Goal: Transaction & Acquisition: Obtain resource

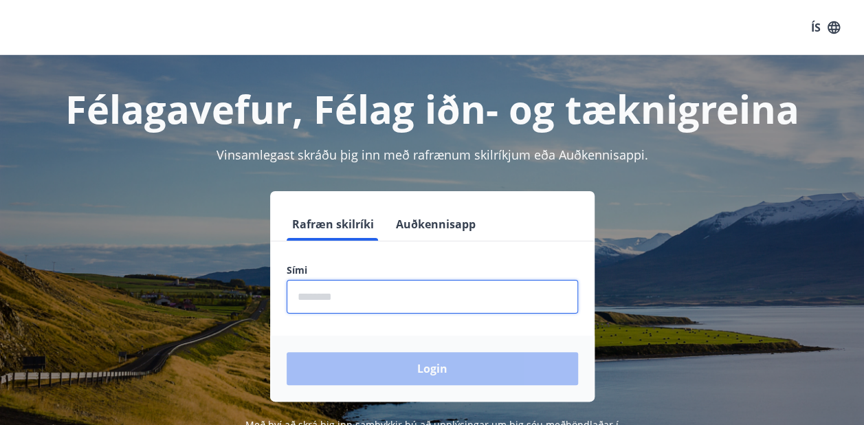
click at [352, 305] on input "phone" at bounding box center [433, 297] width 292 height 34
type input "********"
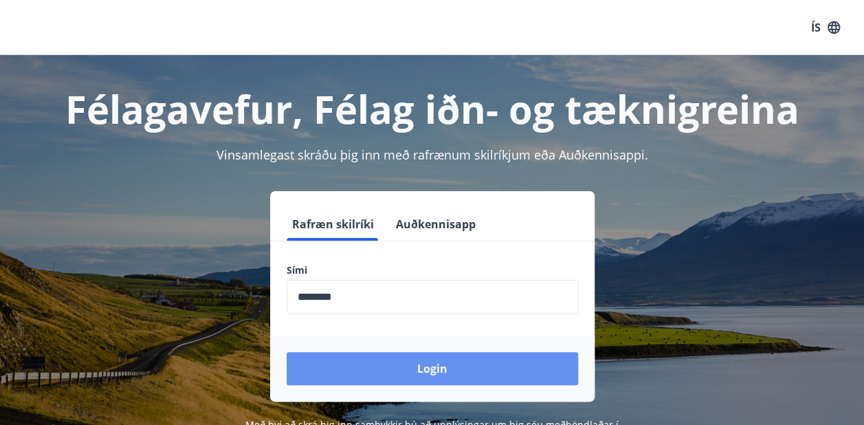
click at [463, 366] on button "Login" at bounding box center [433, 368] width 292 height 33
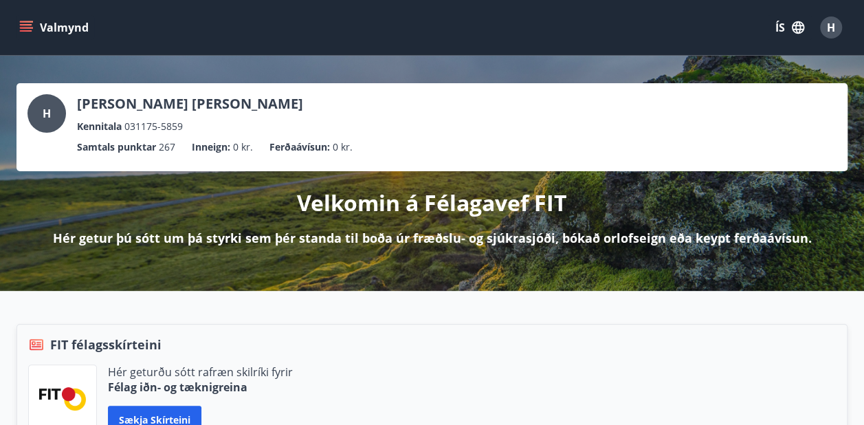
click at [28, 27] on icon "menu" at bounding box center [26, 28] width 14 height 14
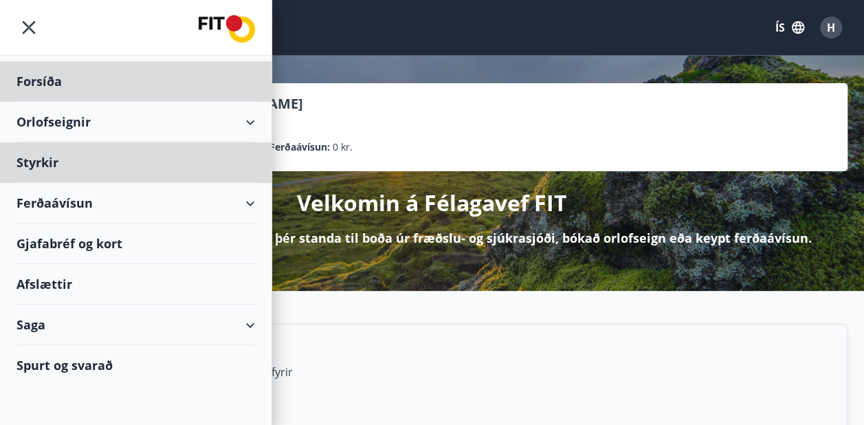
click at [49, 165] on div "Styrkir" at bounding box center [136, 162] width 239 height 41
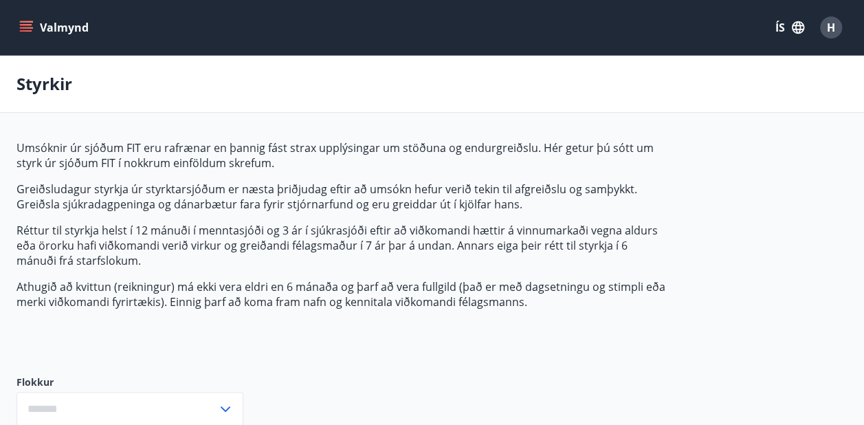
type input "***"
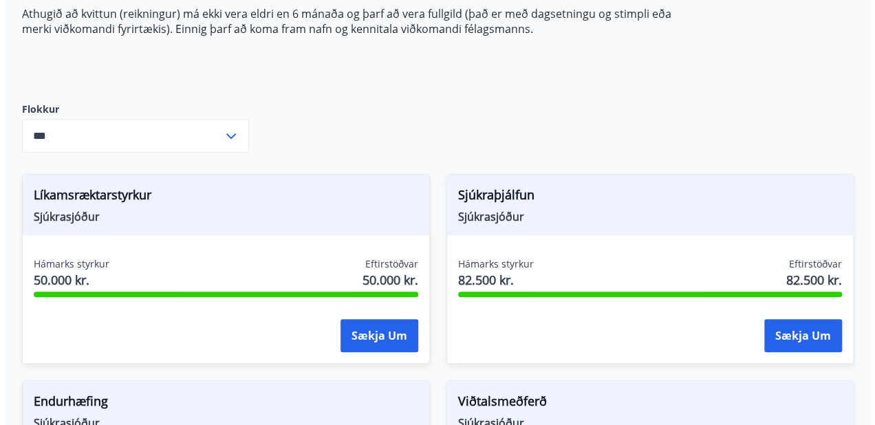
scroll to position [281, 0]
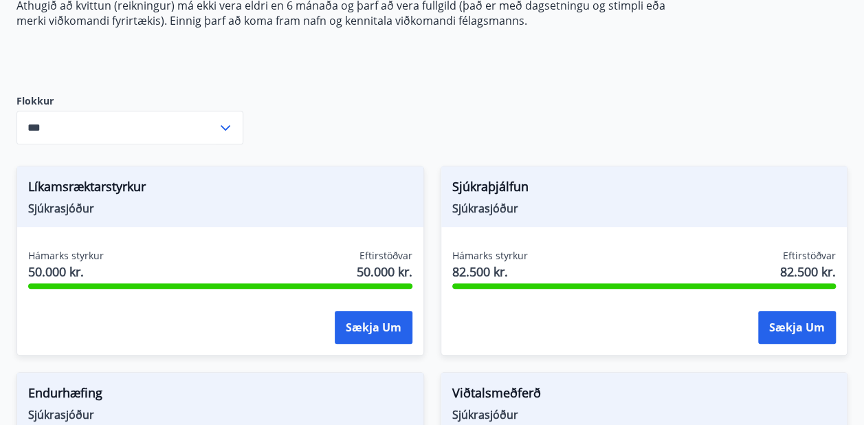
click at [380, 325] on button "Sækja um" at bounding box center [374, 327] width 78 height 33
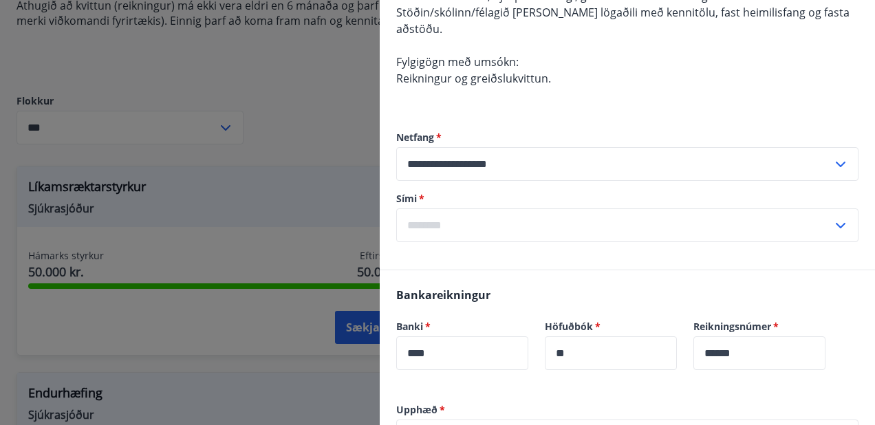
scroll to position [208, 0]
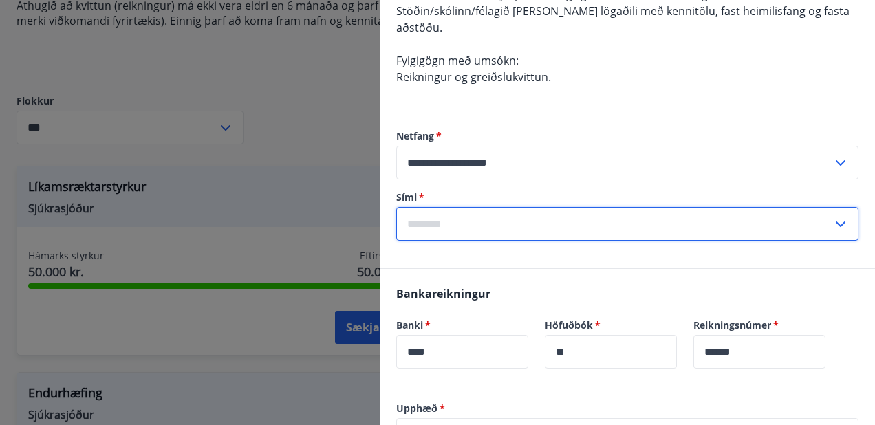
click at [446, 222] on input "text" at bounding box center [614, 224] width 436 height 34
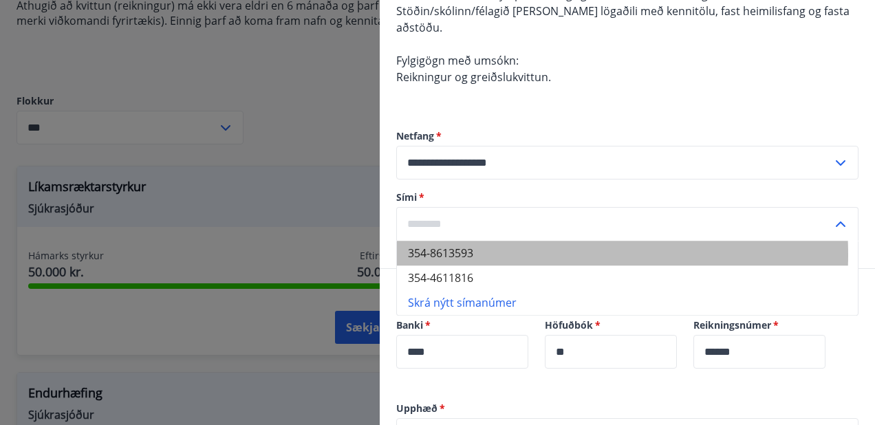
click at [463, 254] on li "354-8613593" at bounding box center [627, 253] width 461 height 25
type input "**********"
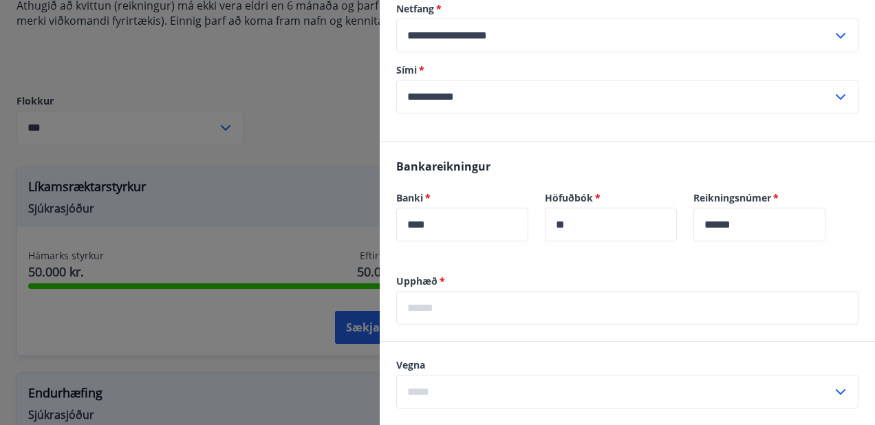
scroll to position [336, 0]
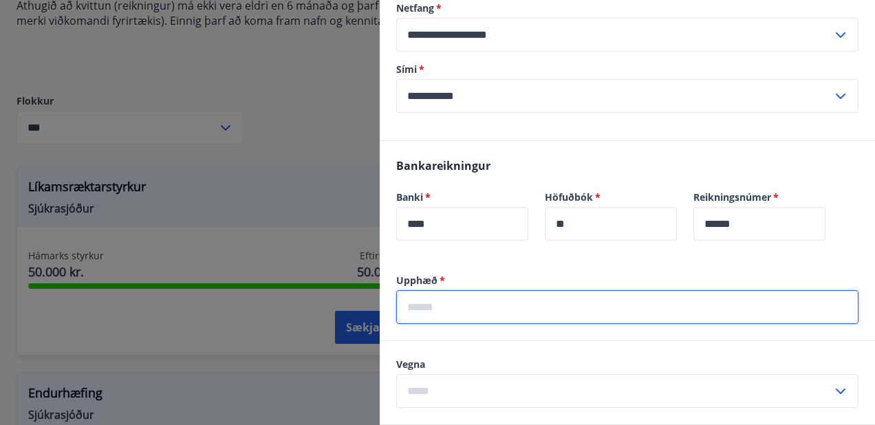
click at [404, 307] on input "text" at bounding box center [627, 307] width 462 height 34
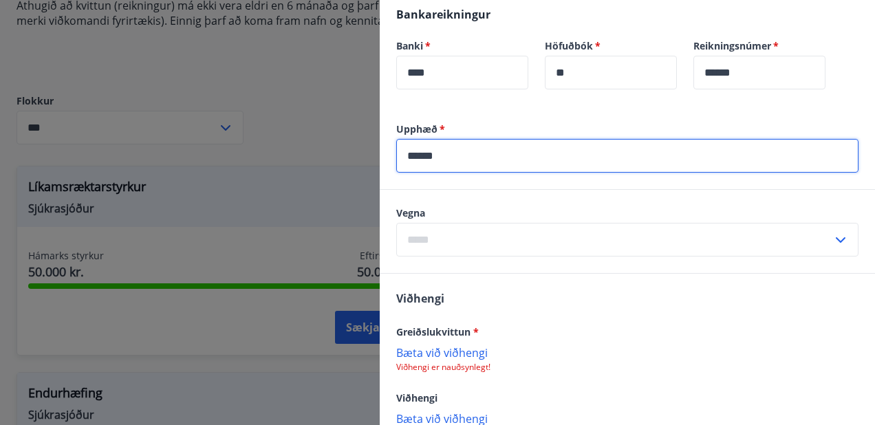
scroll to position [492, 0]
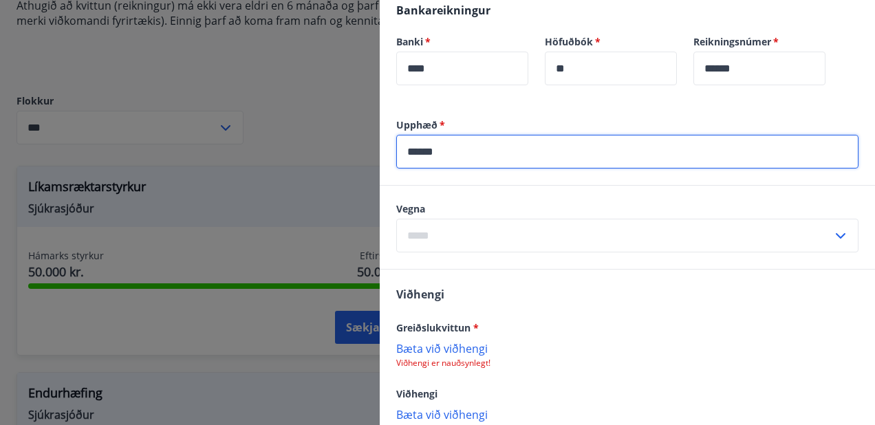
type input "******"
click at [832, 234] on icon at bounding box center [840, 236] width 17 height 17
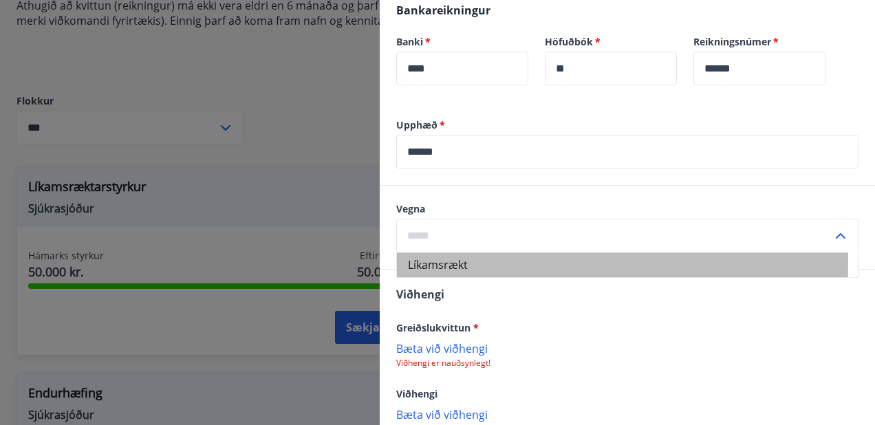
click at [426, 261] on li "Líkamsrækt" at bounding box center [627, 264] width 461 height 25
type input "**********"
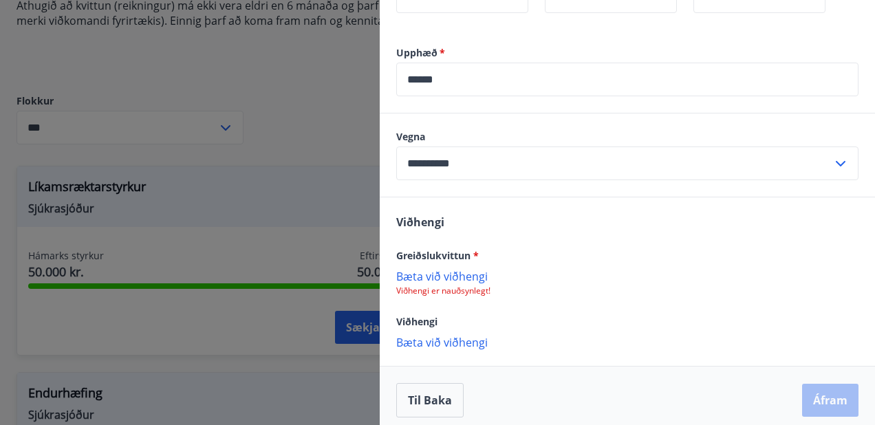
scroll to position [572, 0]
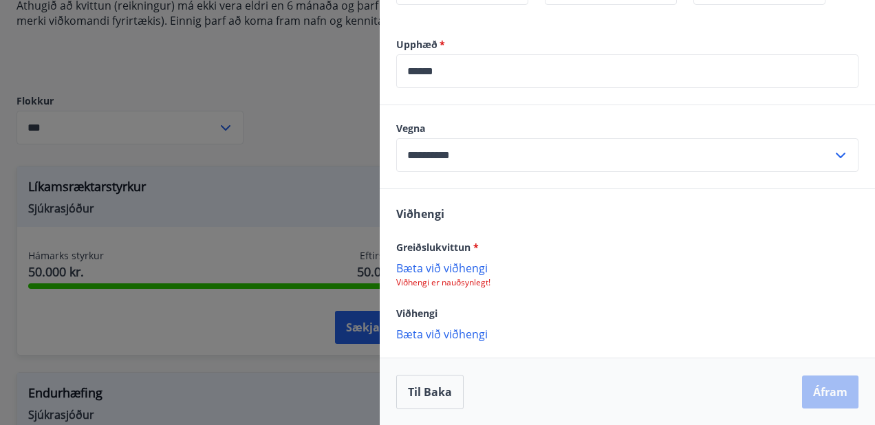
click at [466, 267] on p "Bæta við viðhengi" at bounding box center [627, 268] width 462 height 14
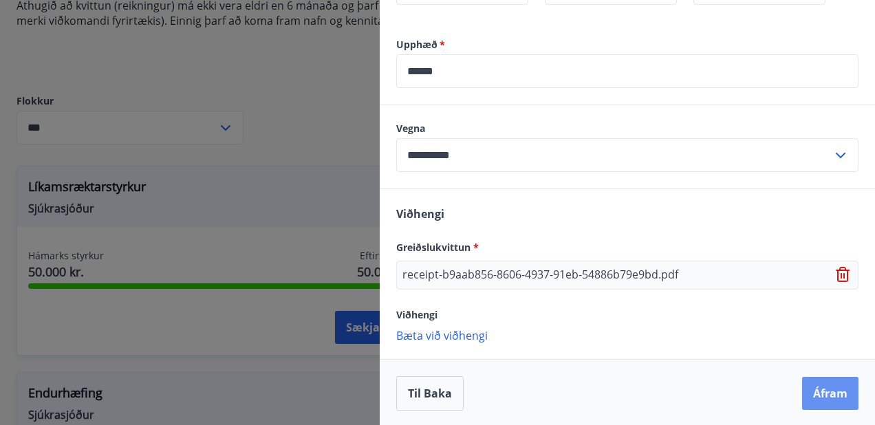
click at [817, 388] on button "Áfram" at bounding box center [830, 393] width 56 height 33
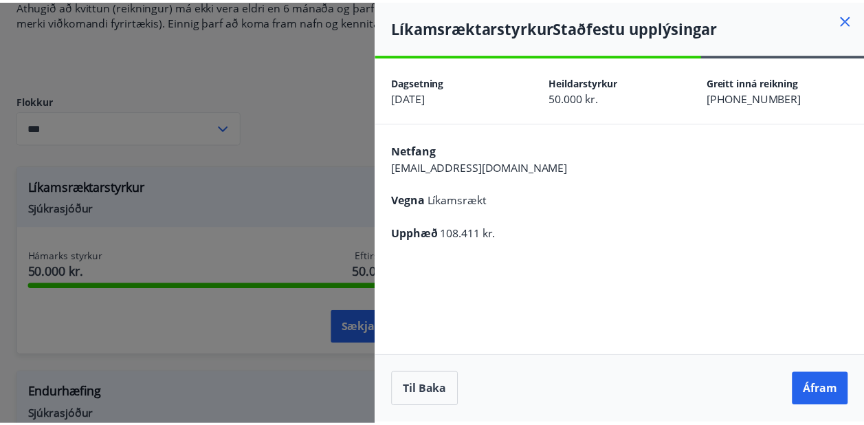
scroll to position [0, 0]
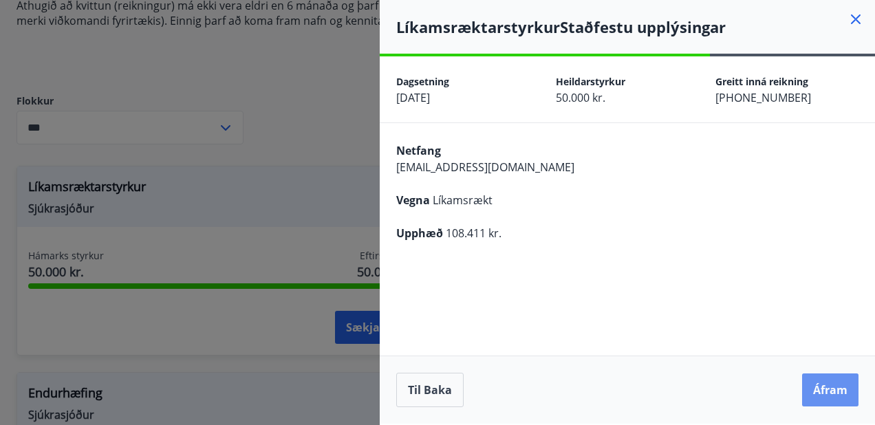
click at [838, 391] on button "Áfram" at bounding box center [830, 389] width 56 height 33
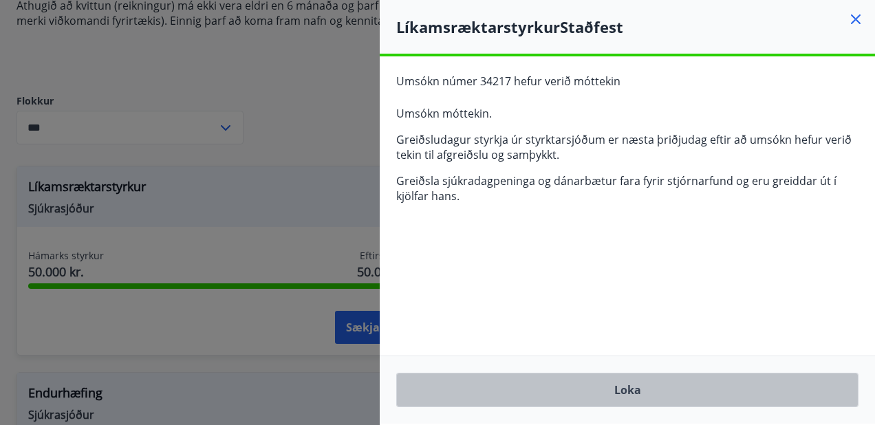
click at [638, 393] on button "Loka" at bounding box center [627, 390] width 462 height 34
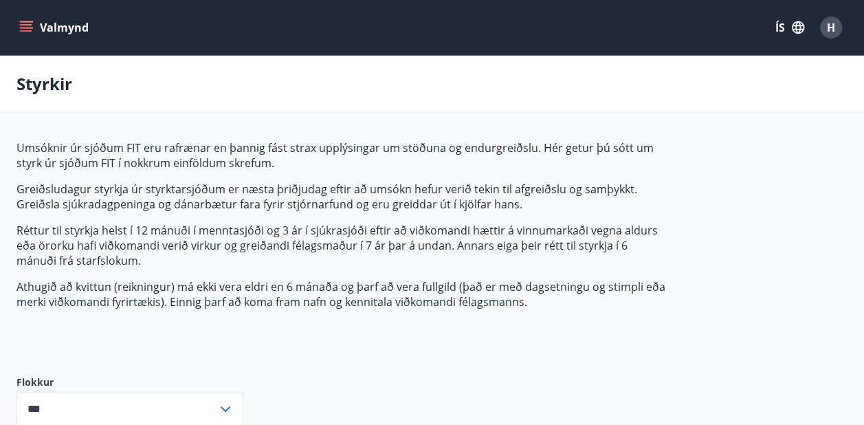
click at [29, 25] on icon "menu" at bounding box center [26, 24] width 12 height 1
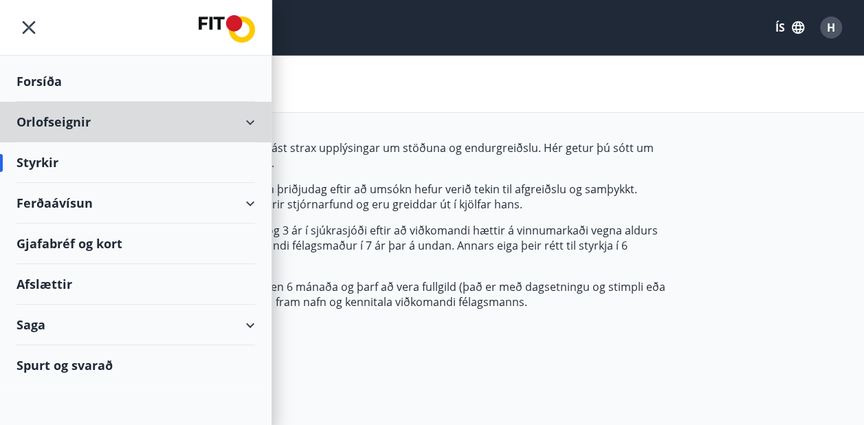
click at [250, 120] on div "Orlofseignir" at bounding box center [136, 122] width 239 height 41
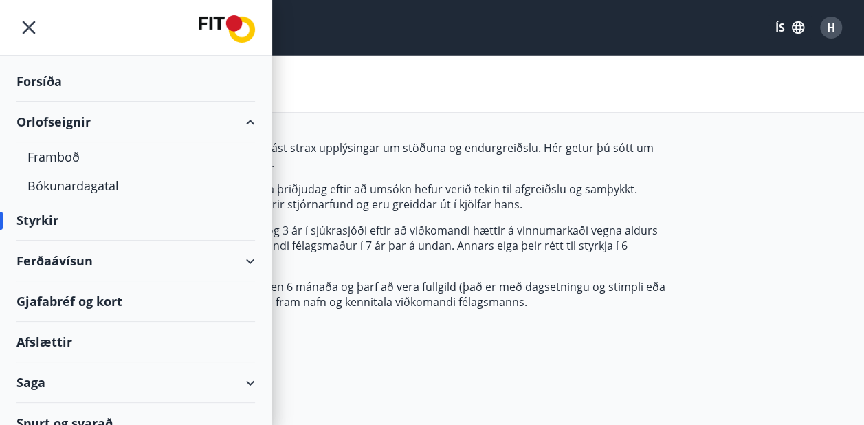
click at [250, 120] on div "Orlofseignir" at bounding box center [136, 122] width 272 height 41
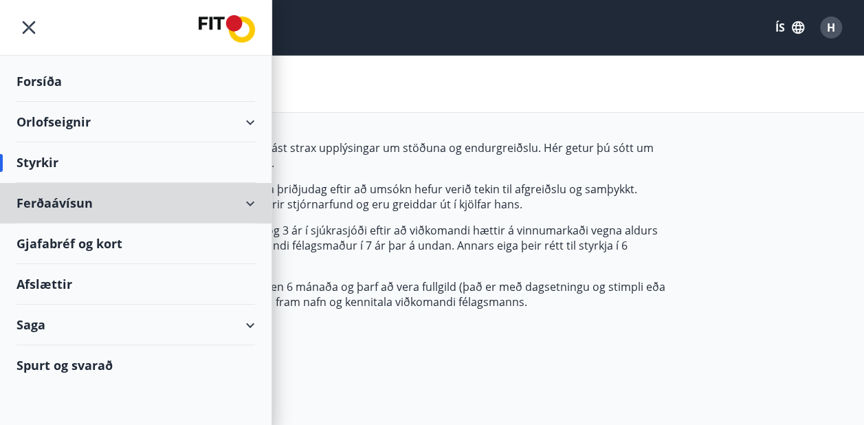
click at [252, 202] on div "Ferðaávísun" at bounding box center [136, 203] width 239 height 41
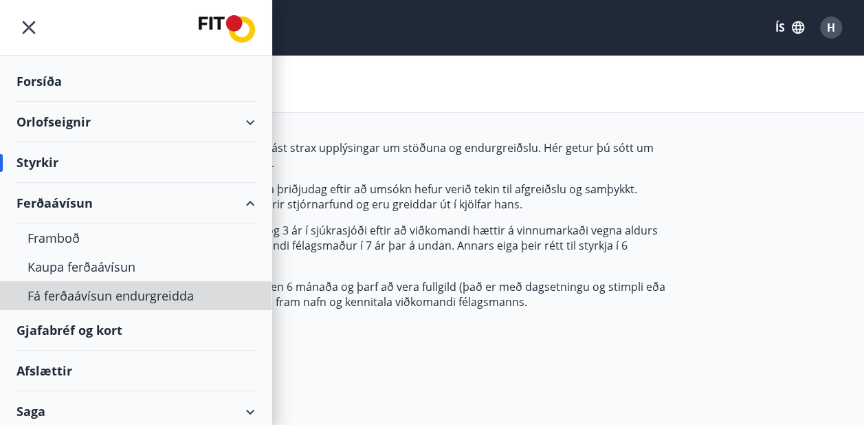
click at [131, 296] on div "Fá ferðaávísun endurgreidda" at bounding box center [136, 295] width 217 height 29
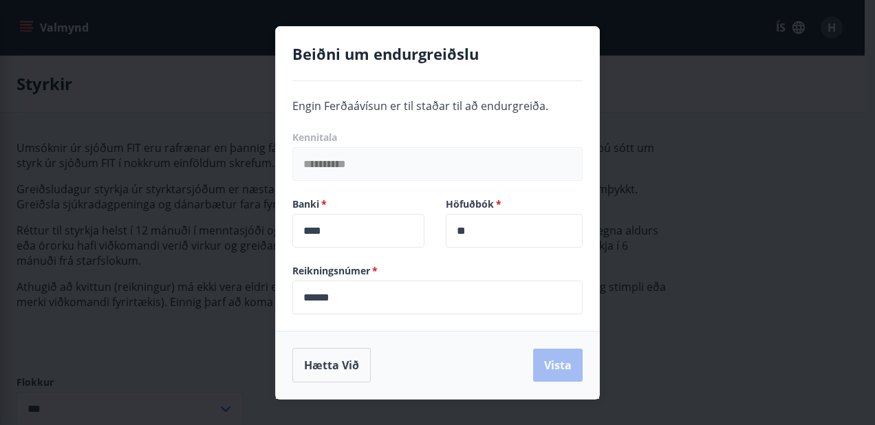
click at [310, 17] on div "**********" at bounding box center [437, 212] width 875 height 425
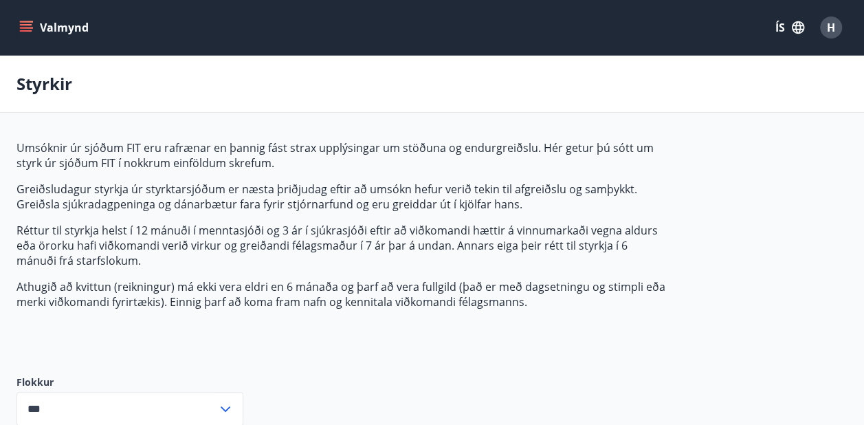
click at [26, 26] on icon "menu" at bounding box center [26, 28] width 14 height 14
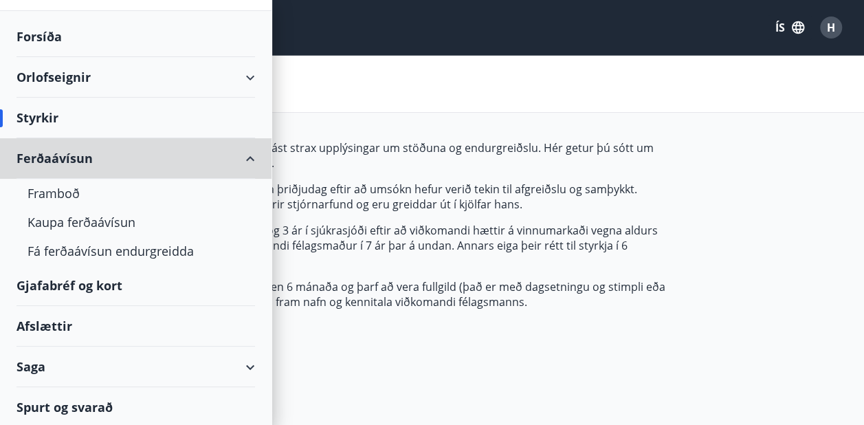
click at [53, 157] on div "Ferðaávísun" at bounding box center [136, 158] width 239 height 41
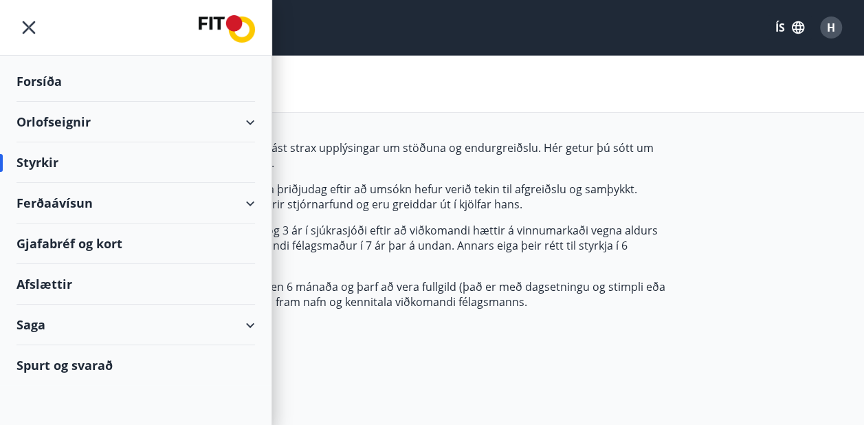
click at [51, 199] on div "Ferðaávísun" at bounding box center [136, 203] width 239 height 41
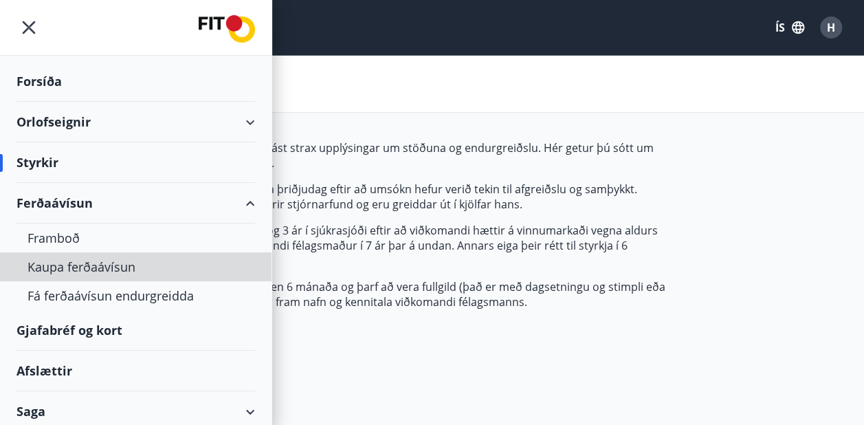
click at [63, 265] on div "Kaupa ferðaávísun" at bounding box center [136, 266] width 217 height 29
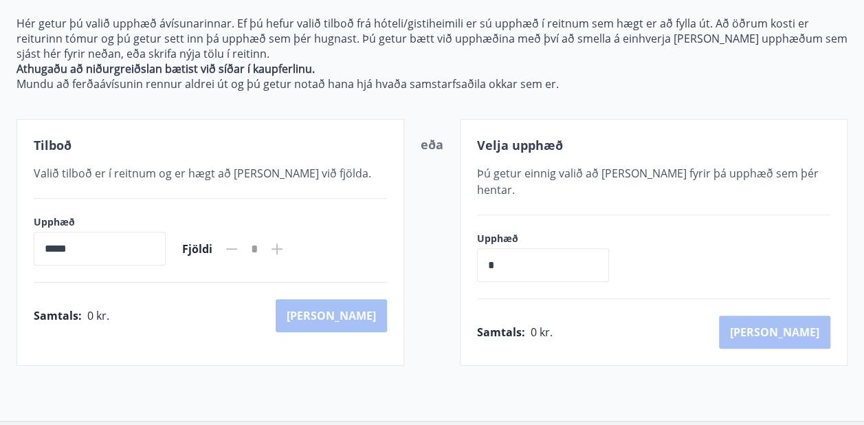
scroll to position [170, 0]
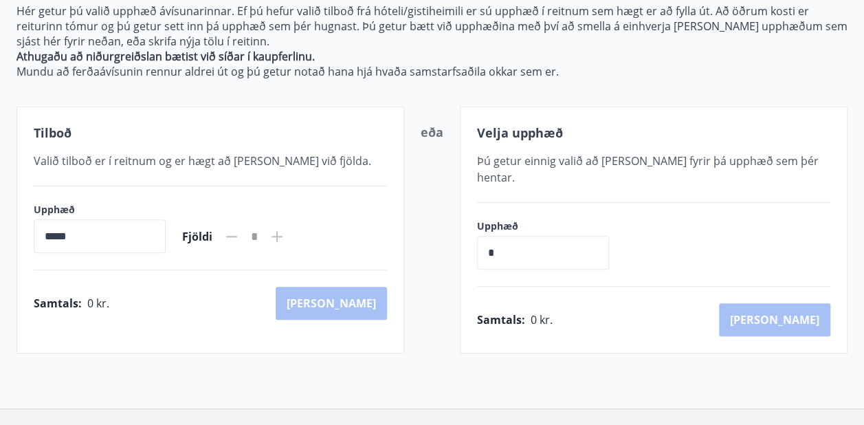
click at [100, 241] on input "*****" at bounding box center [100, 236] width 132 height 34
click at [50, 234] on input "*****" at bounding box center [100, 236] width 132 height 34
click at [148, 241] on input "*****" at bounding box center [100, 236] width 132 height 34
click at [285, 234] on icon at bounding box center [277, 236] width 17 height 17
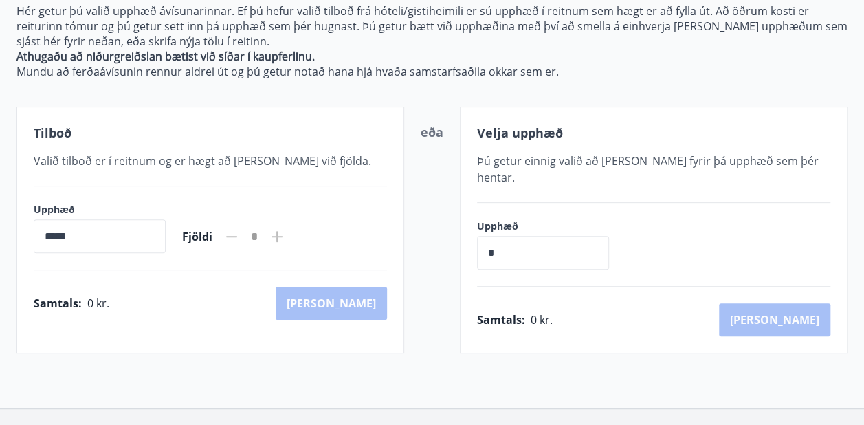
click at [285, 234] on icon at bounding box center [277, 236] width 17 height 17
click at [531, 240] on input "*" at bounding box center [543, 253] width 132 height 34
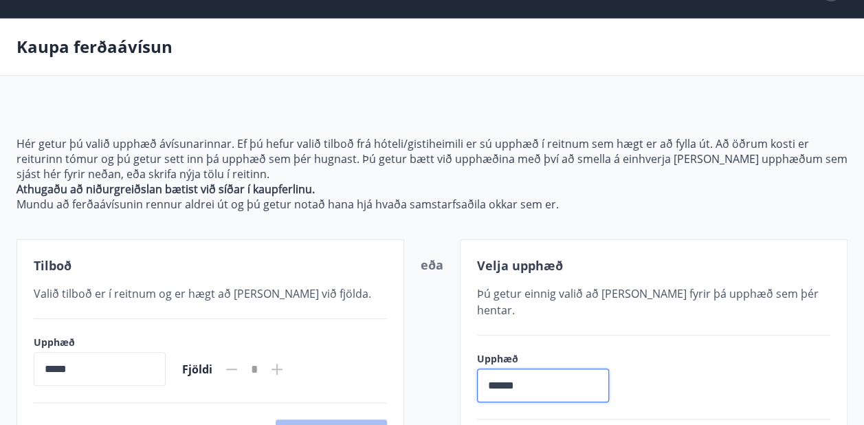
scroll to position [0, 0]
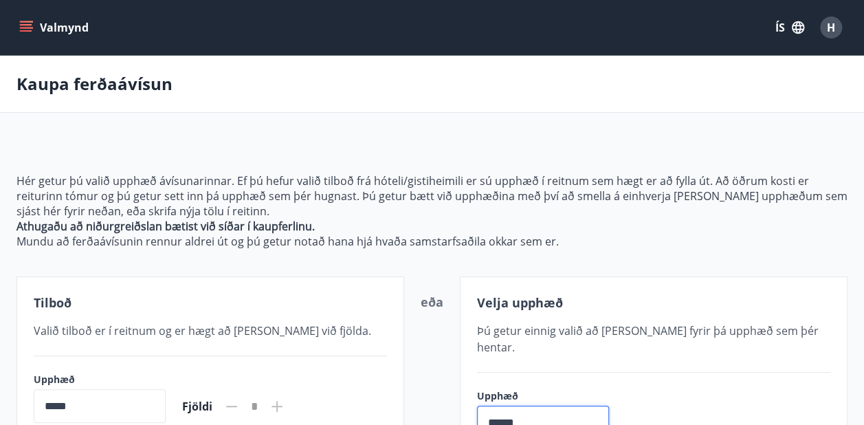
type input "******"
click at [25, 28] on icon "menu" at bounding box center [27, 27] width 15 height 1
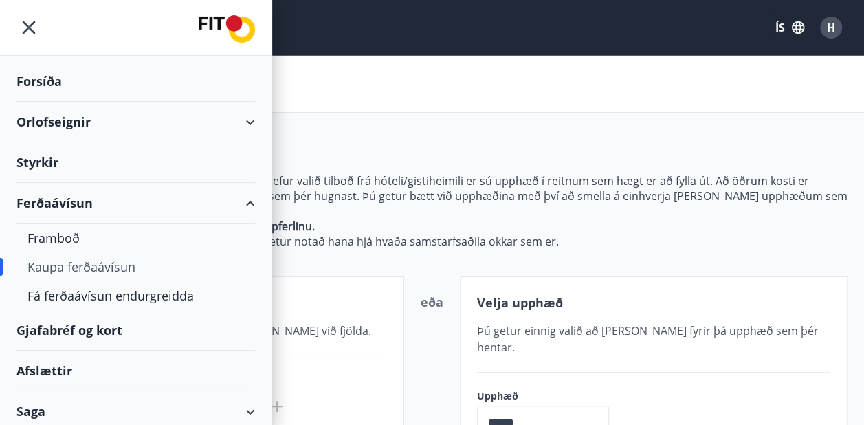
scroll to position [45, 0]
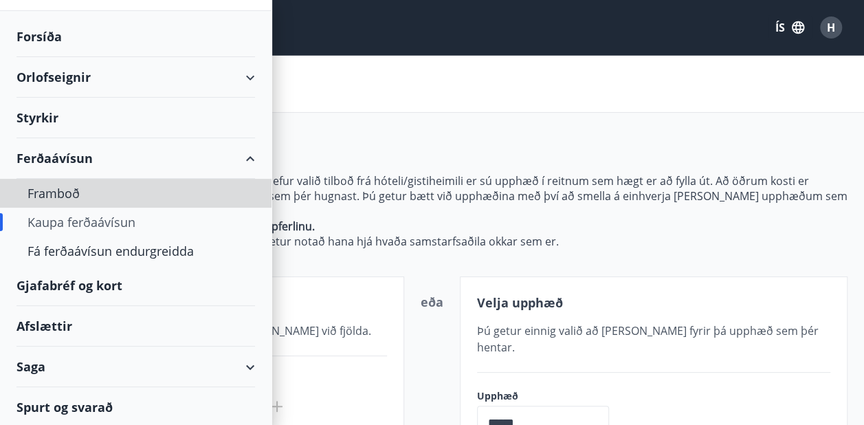
click at [51, 195] on div "Framboð" at bounding box center [136, 193] width 217 height 29
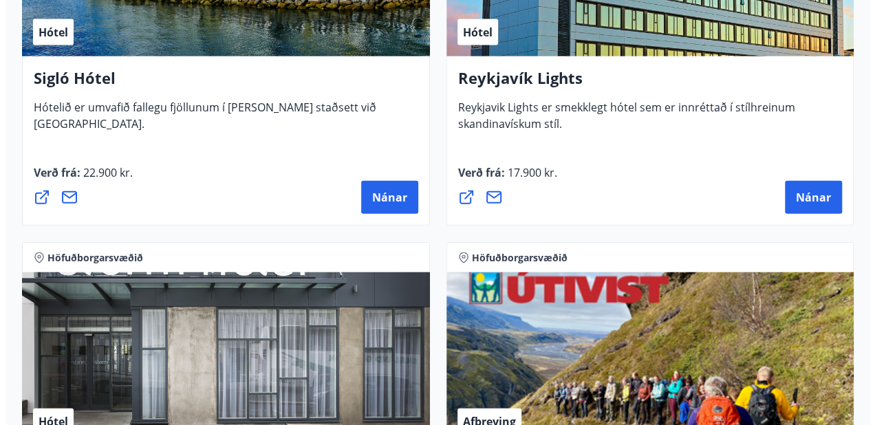
scroll to position [1558, 0]
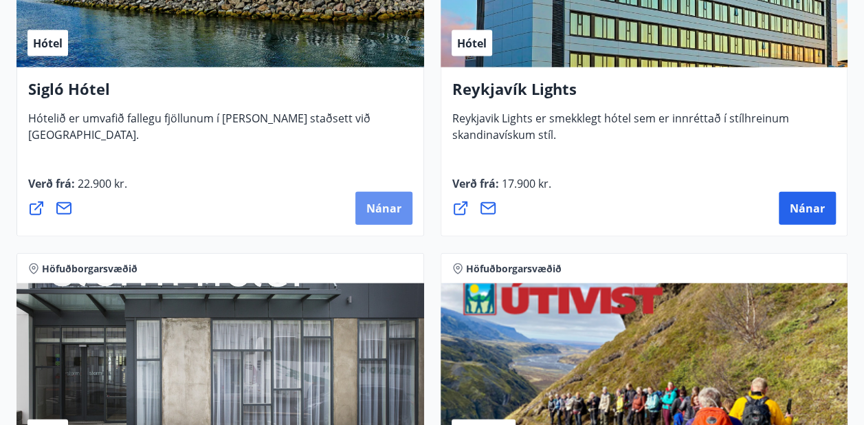
click at [378, 204] on span "Nánar" at bounding box center [384, 208] width 35 height 15
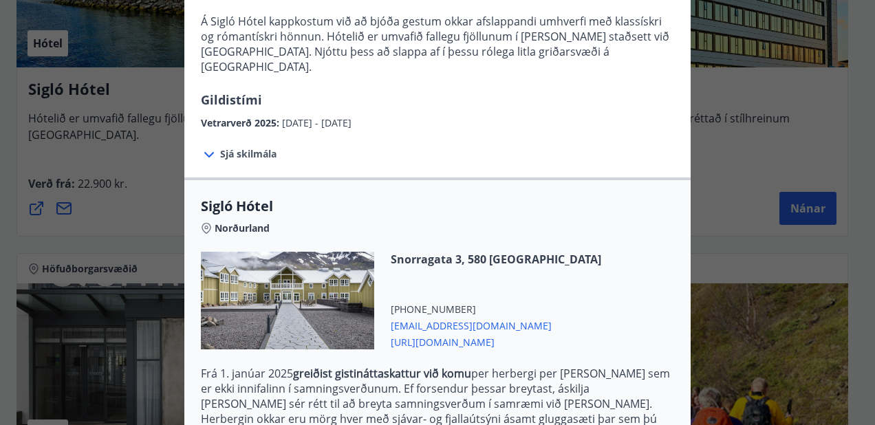
scroll to position [184, 0]
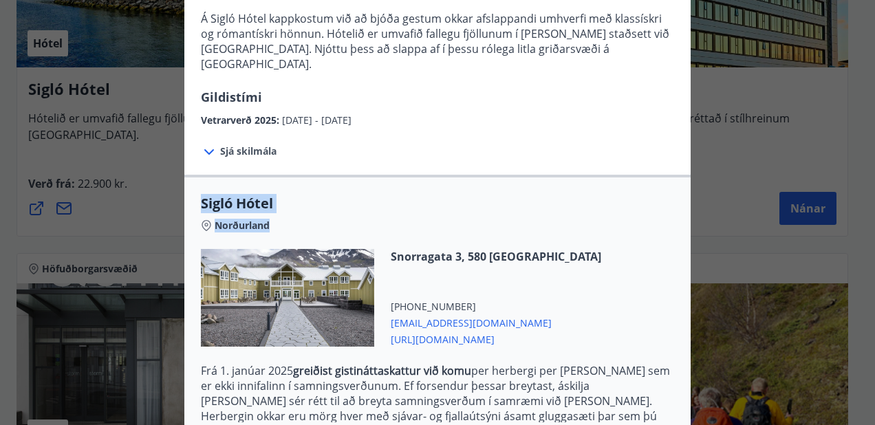
drag, startPoint x: 327, startPoint y: 308, endPoint x: 334, endPoint y: 137, distance: 171.4
click at [334, 137] on div "Sigló Hótel Fyrir bókarnir og frekari upplýsingar vinsamlega senduð póst á netf…" at bounding box center [437, 281] width 506 height 711
click at [334, 137] on div "Sjá skilmála Samningsverð eru háð [DEMOGRAPHIC_DATA] og áskilja [PERSON_NAME] s…" at bounding box center [437, 151] width 506 height 47
click at [206, 144] on icon at bounding box center [209, 152] width 17 height 17
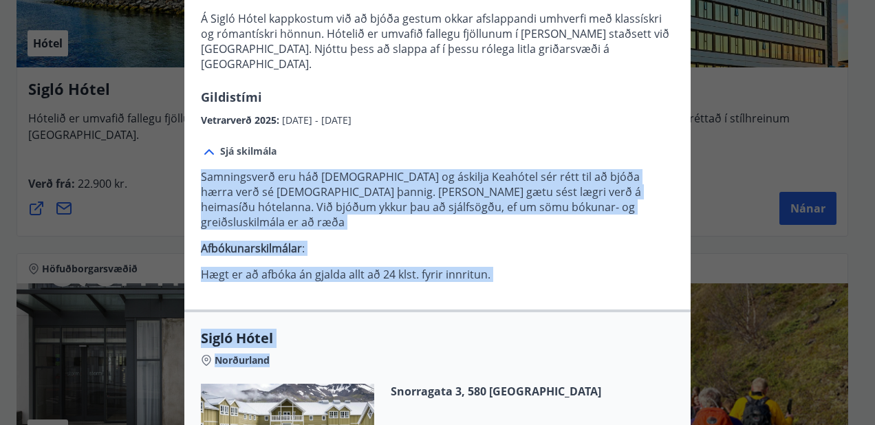
click at [551, 258] on p "Samningsverð eru háð [DEMOGRAPHIC_DATA] og áskilja Keahótel sér rétt til að bjó…" at bounding box center [437, 238] width 473 height 139
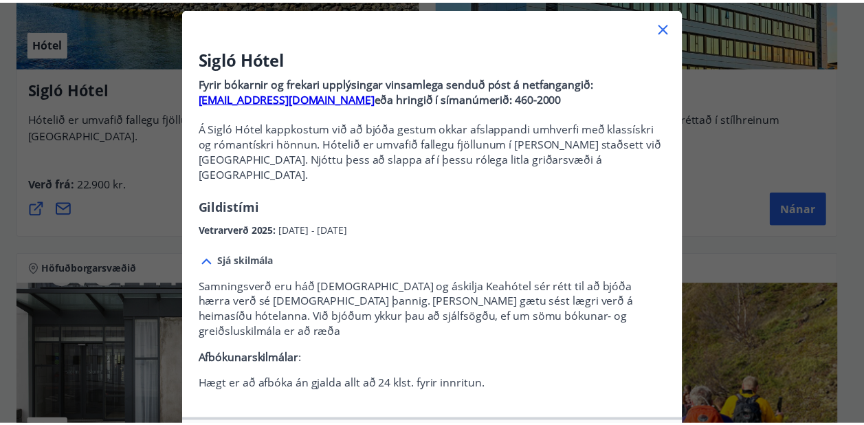
scroll to position [72, 0]
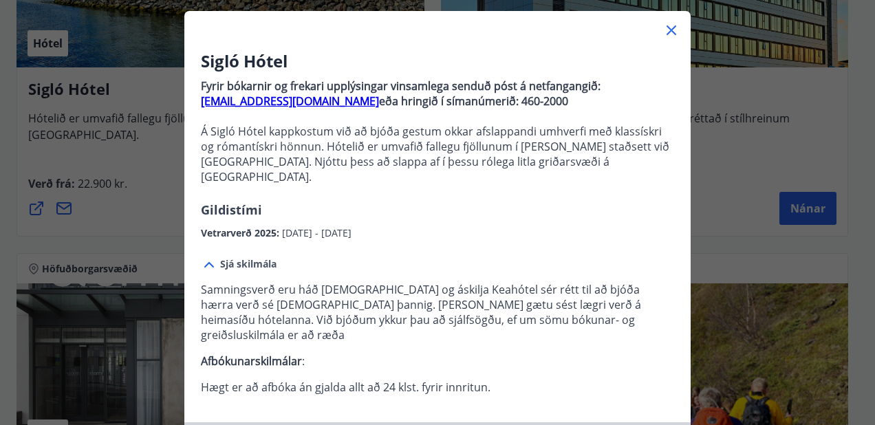
click at [667, 30] on icon at bounding box center [671, 30] width 10 height 10
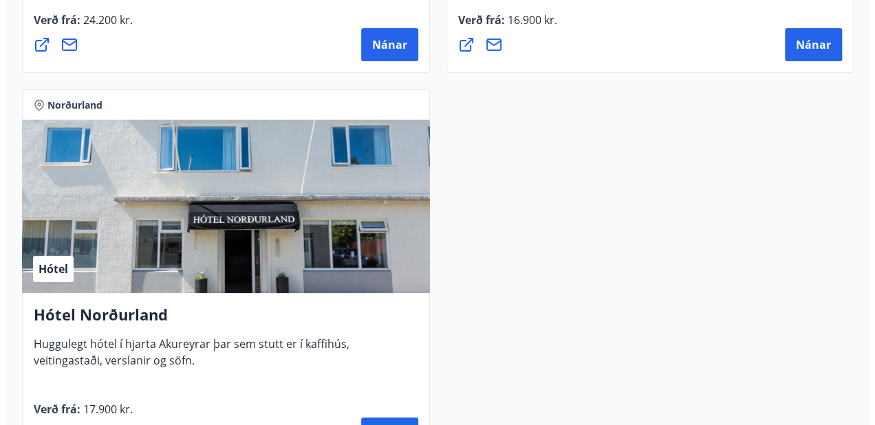
scroll to position [5225, 0]
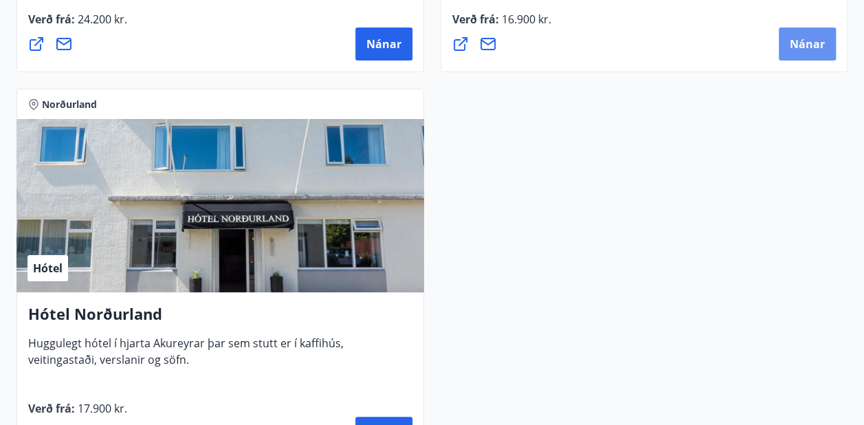
click at [799, 41] on span "Nánar" at bounding box center [807, 43] width 35 height 15
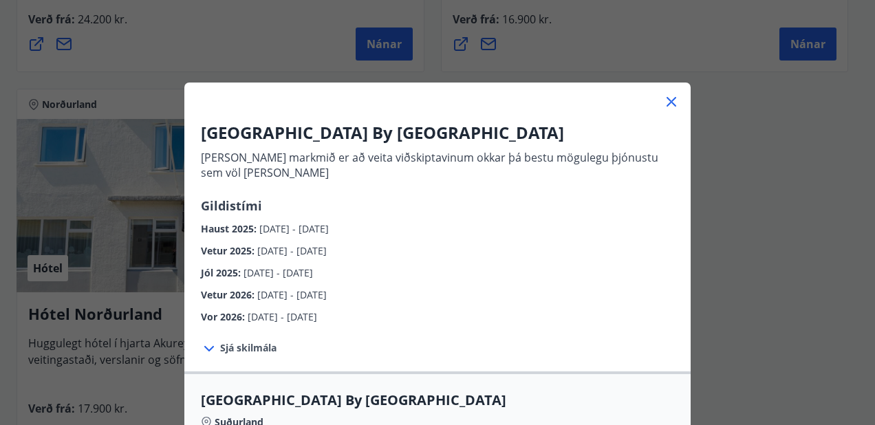
scroll to position [218, 0]
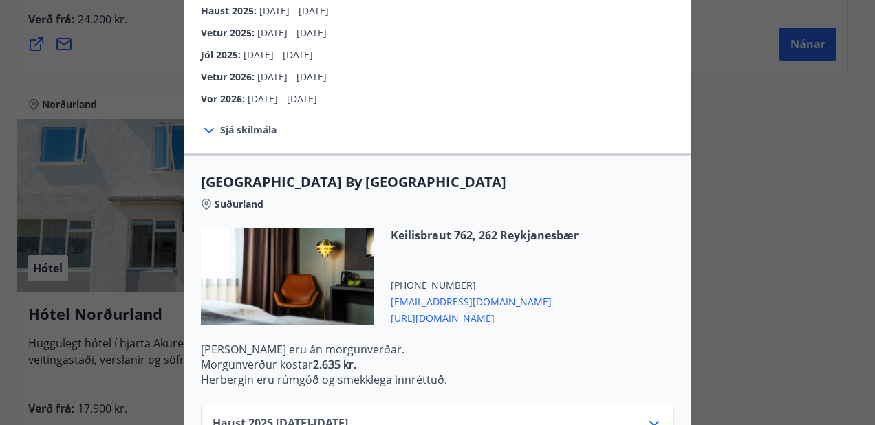
click at [205, 126] on icon at bounding box center [209, 130] width 17 height 17
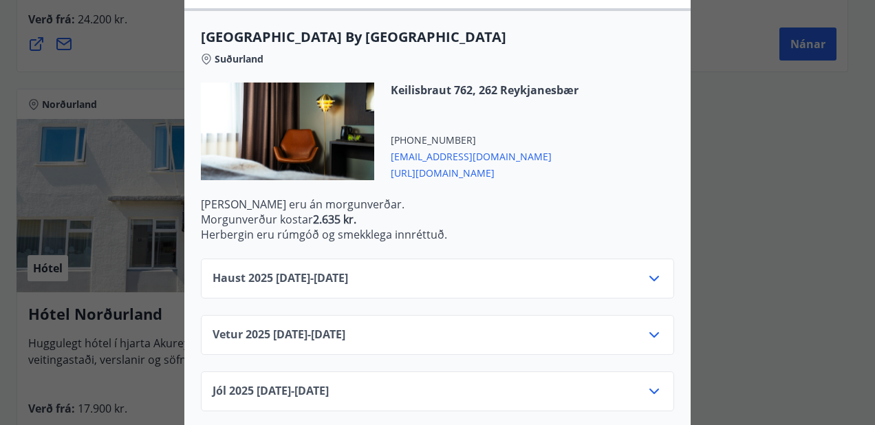
scroll to position [375, 0]
click at [648, 274] on icon at bounding box center [654, 278] width 17 height 17
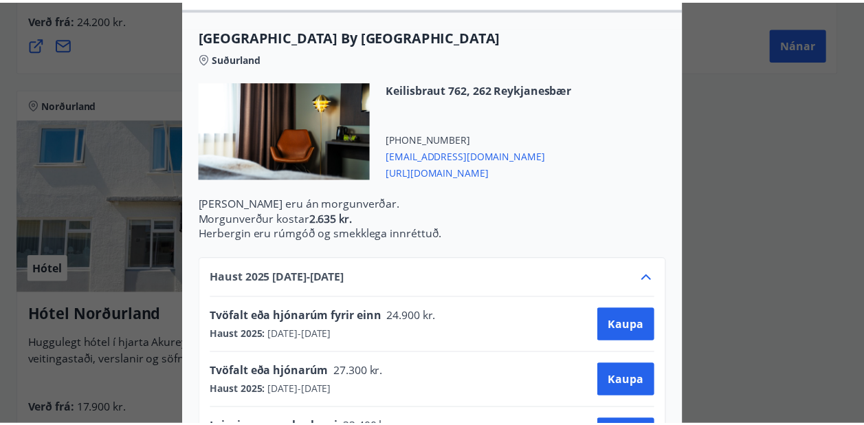
scroll to position [0, 0]
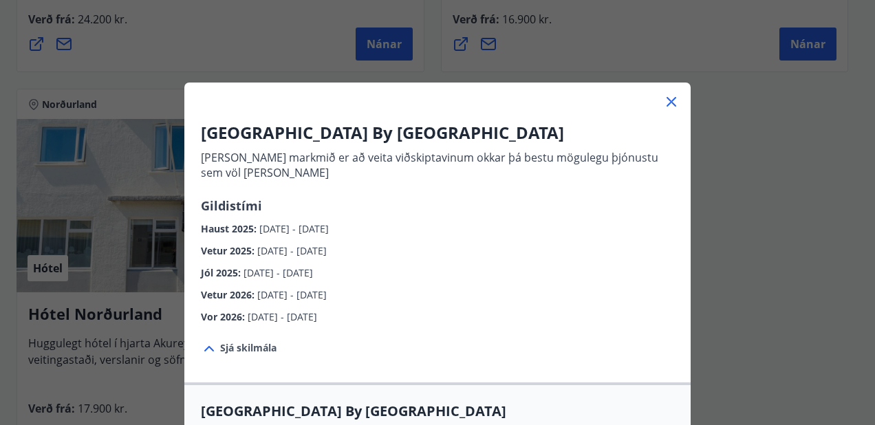
click at [666, 96] on icon at bounding box center [671, 102] width 17 height 17
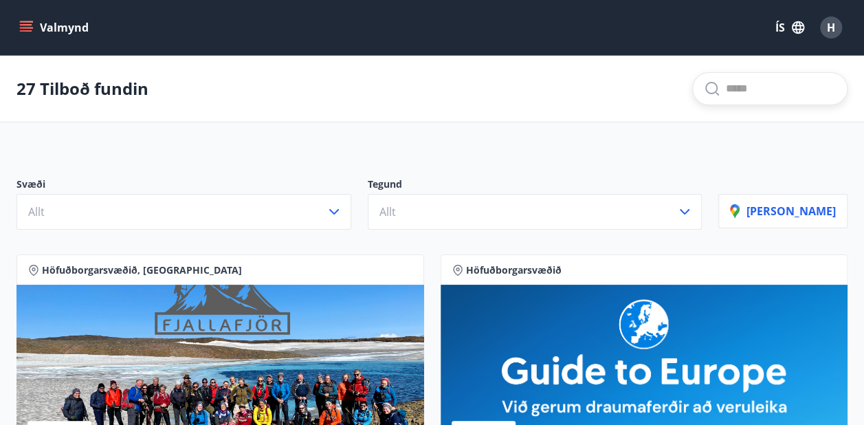
click at [747, 85] on input "text" at bounding box center [781, 89] width 110 height 22
click at [30, 23] on icon "menu" at bounding box center [26, 28] width 14 height 14
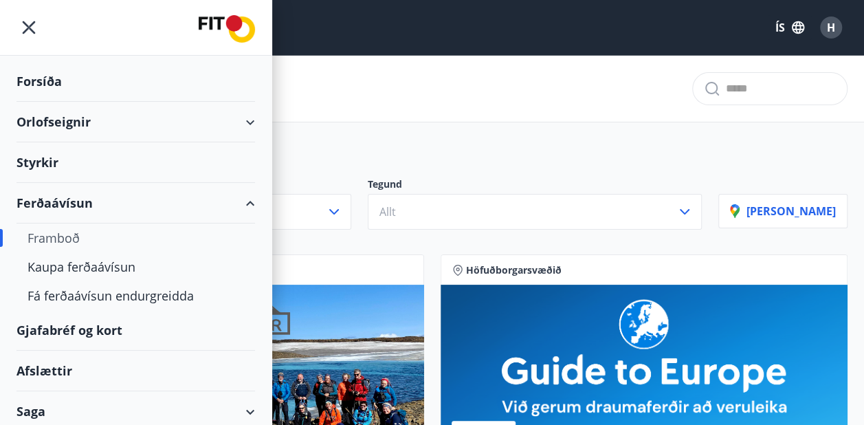
drag, startPoint x: 30, startPoint y: 23, endPoint x: -2, endPoint y: 190, distance: 169.4
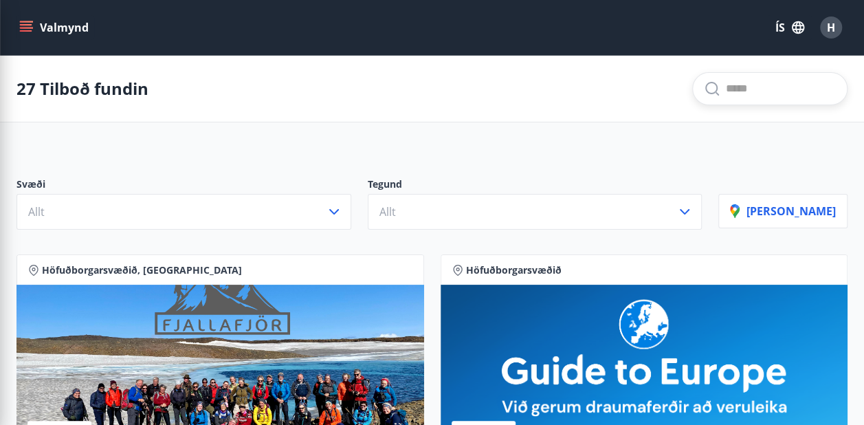
click at [726, 87] on input "text" at bounding box center [781, 89] width 110 height 22
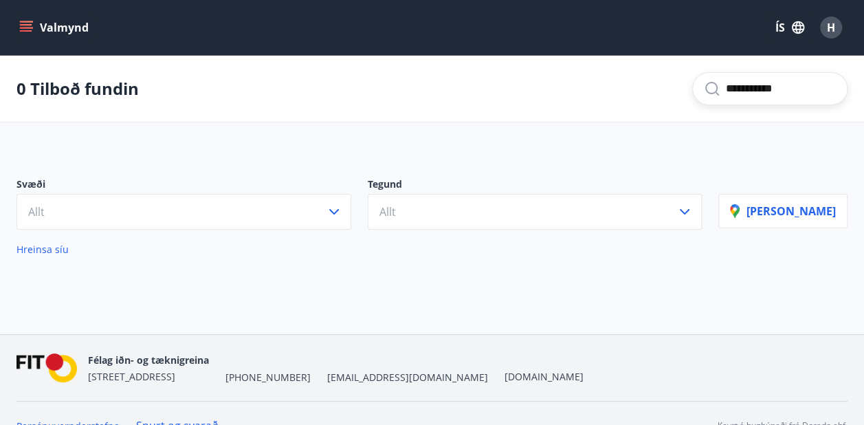
type input "**********"
click at [829, 23] on span "H" at bounding box center [831, 27] width 8 height 15
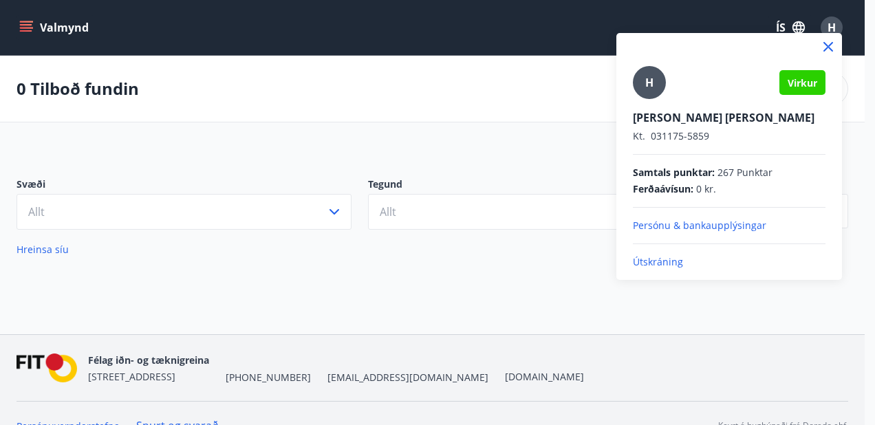
click at [675, 261] on p "Útskráning" at bounding box center [729, 262] width 193 height 14
